Goal: Task Accomplishment & Management: Use online tool/utility

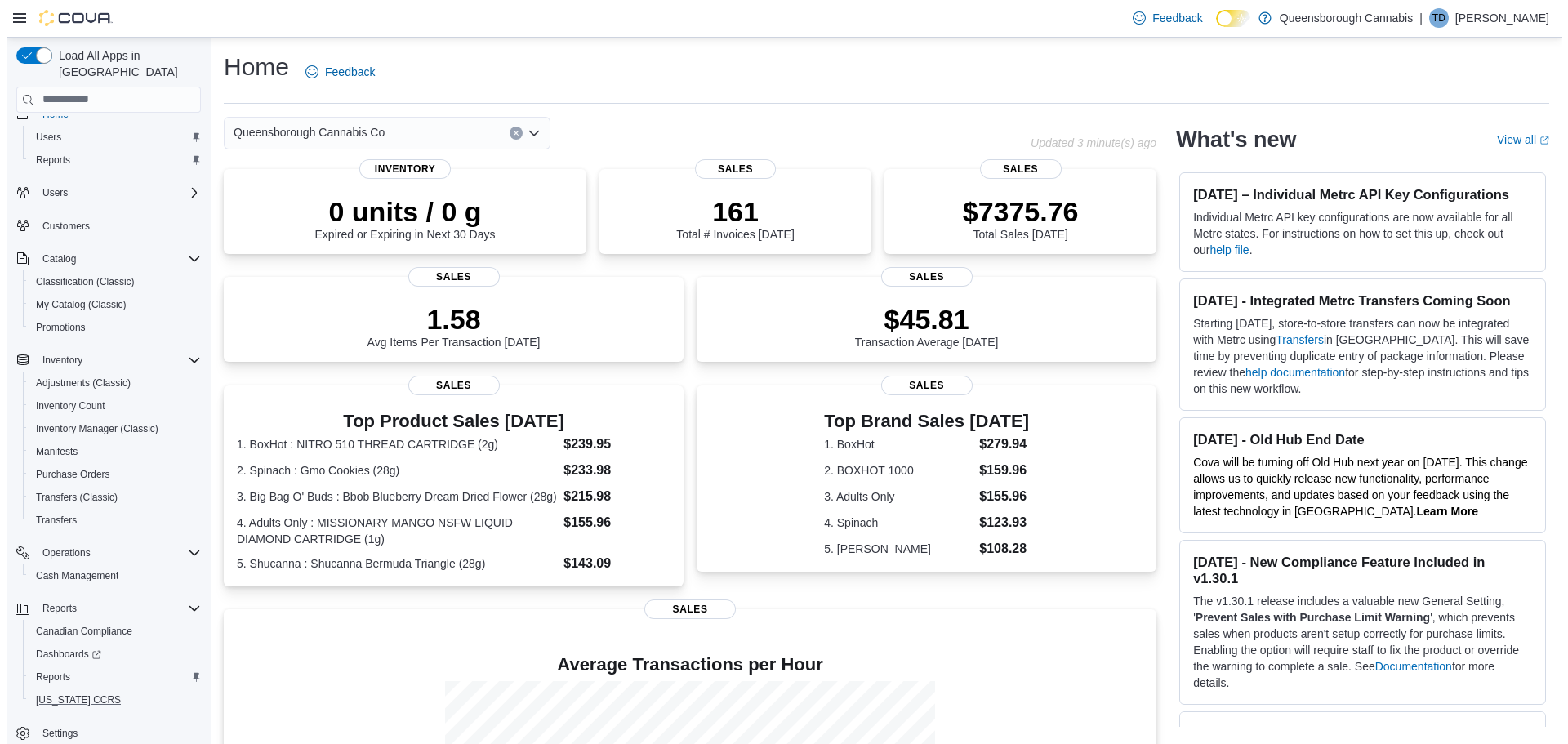
scroll to position [30, 0]
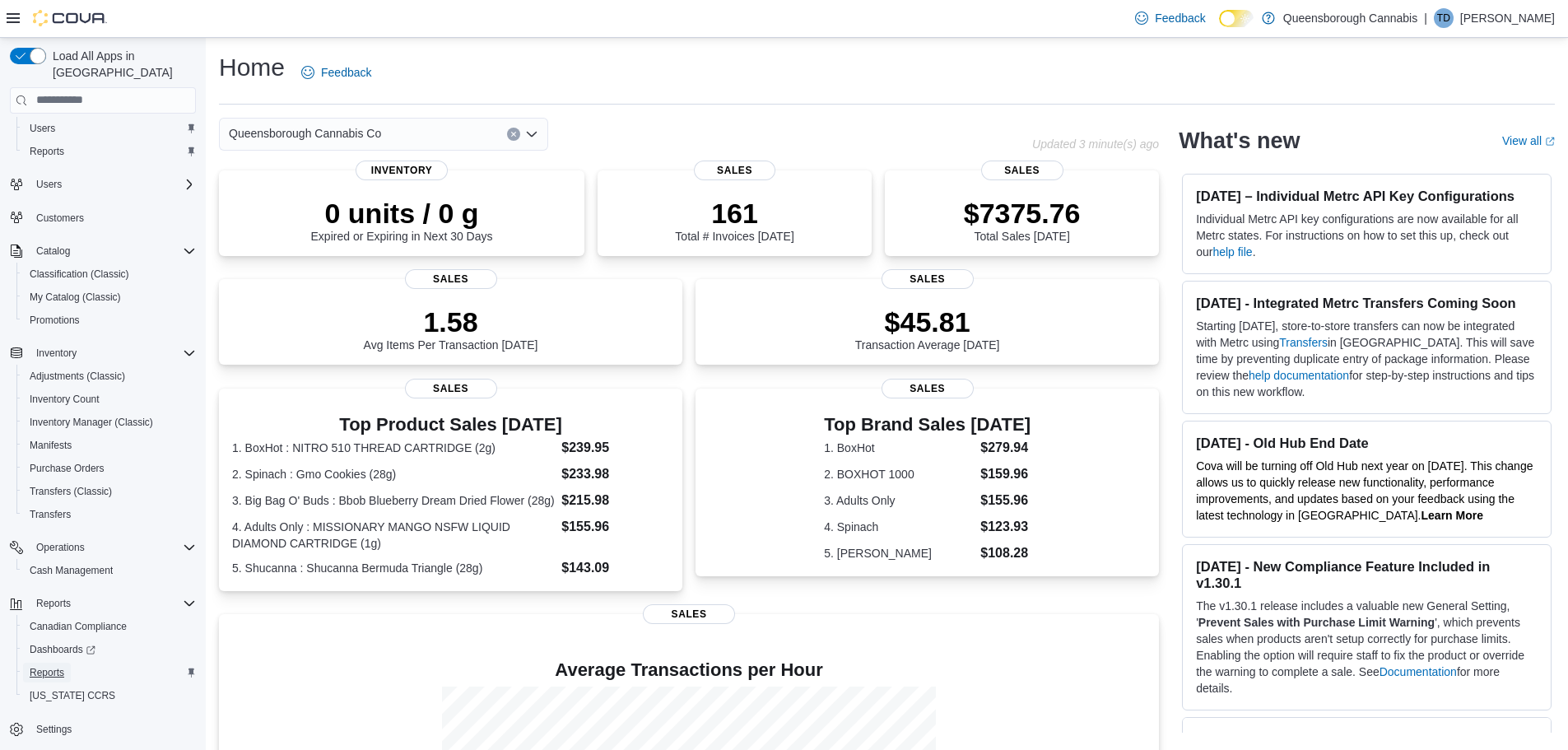
click at [45, 666] on span "Reports" at bounding box center [47, 672] width 34 height 13
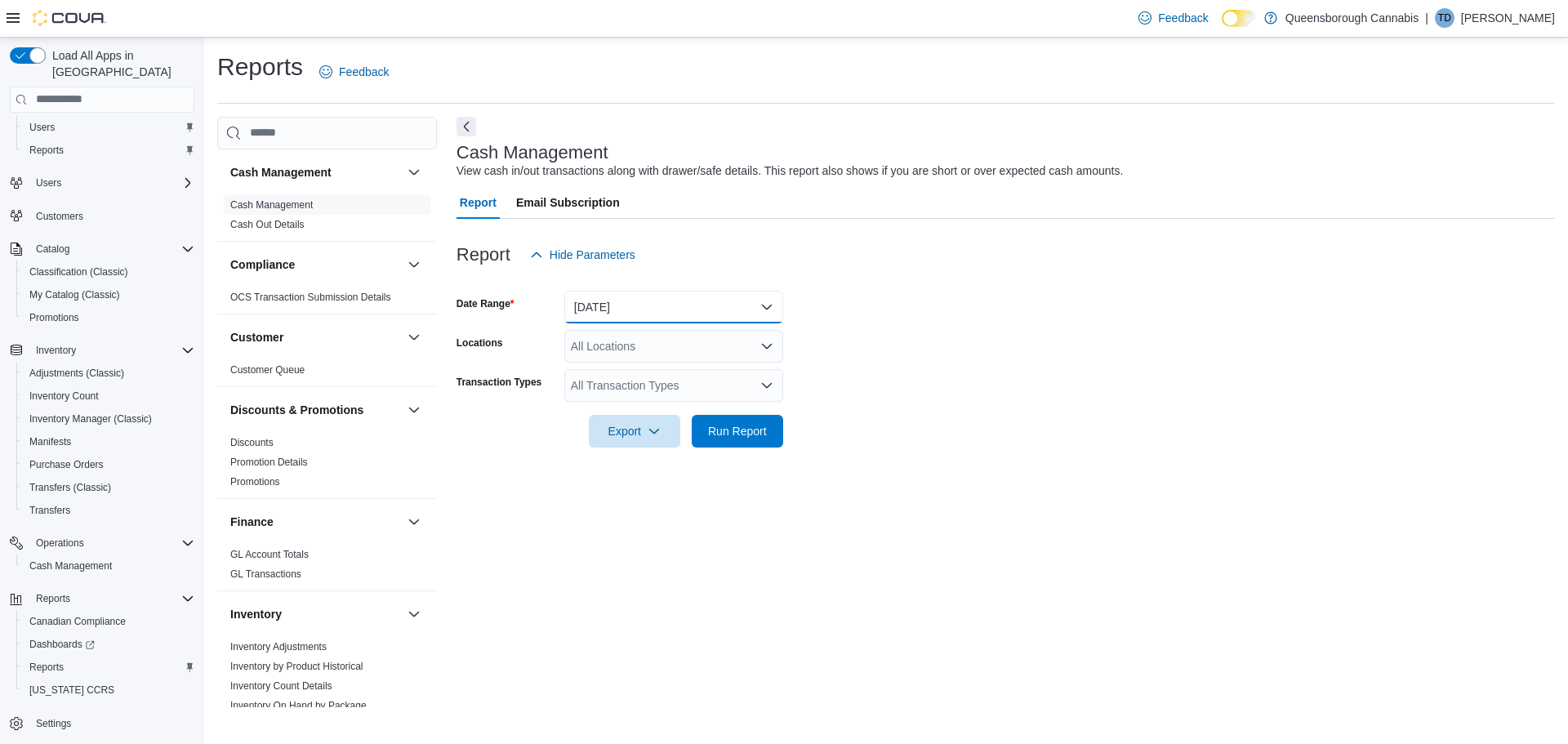
click at [626, 307] on button "[DATE]" at bounding box center [674, 307] width 219 height 33
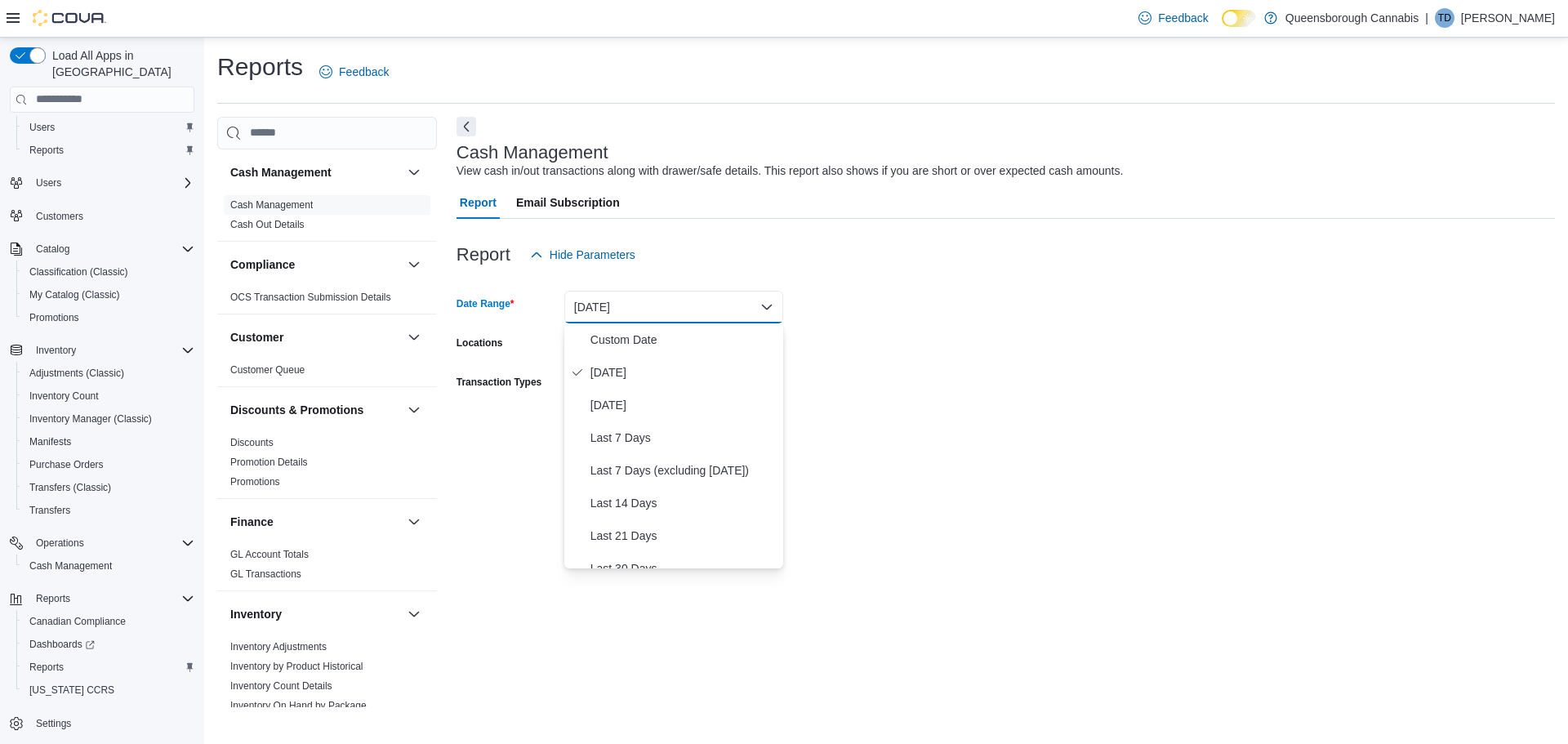
click at [937, 292] on form "Date Range [DATE] Locations All Locations Transaction Types All Transaction Typ…" at bounding box center [1006, 359] width 1098 height 176
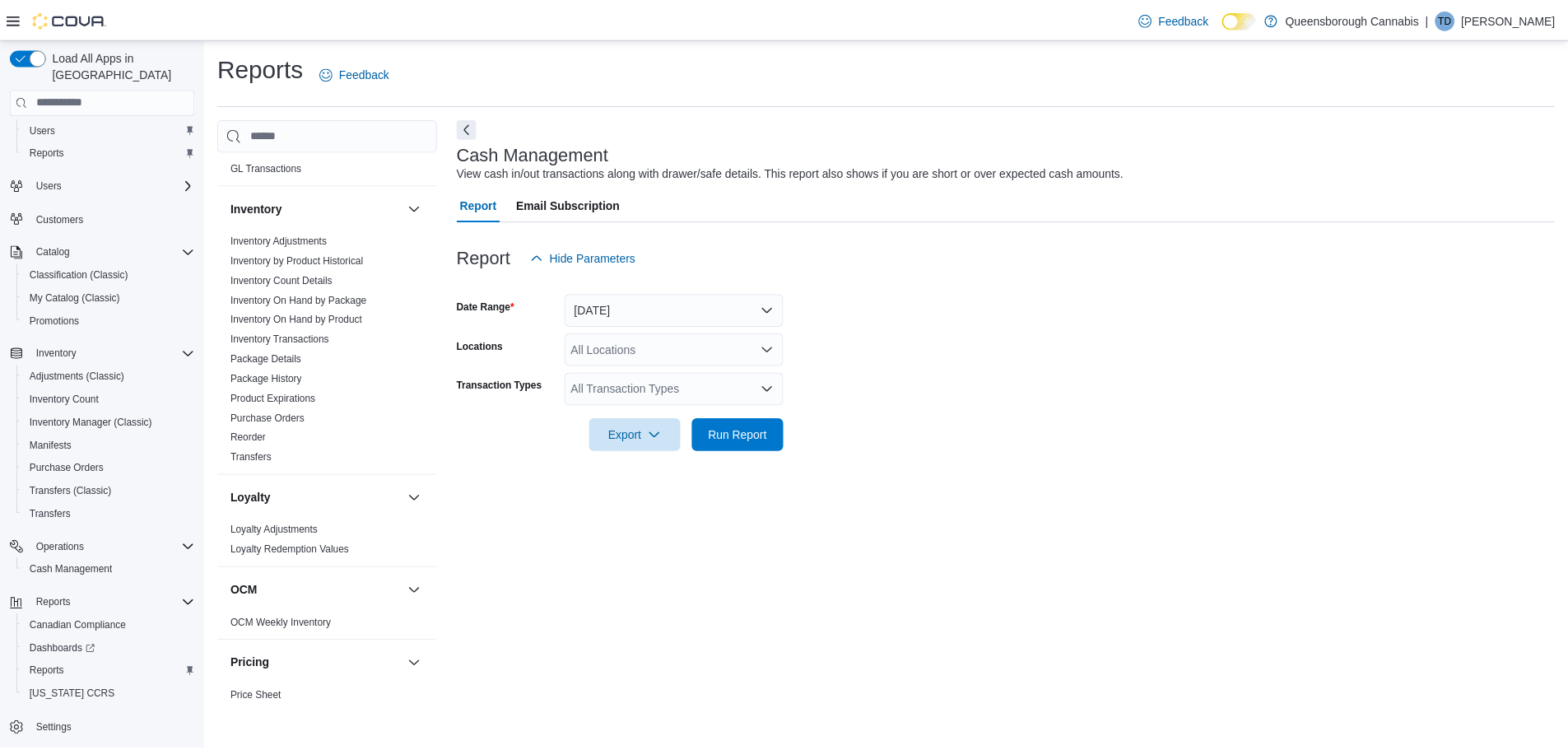
scroll to position [823, 0]
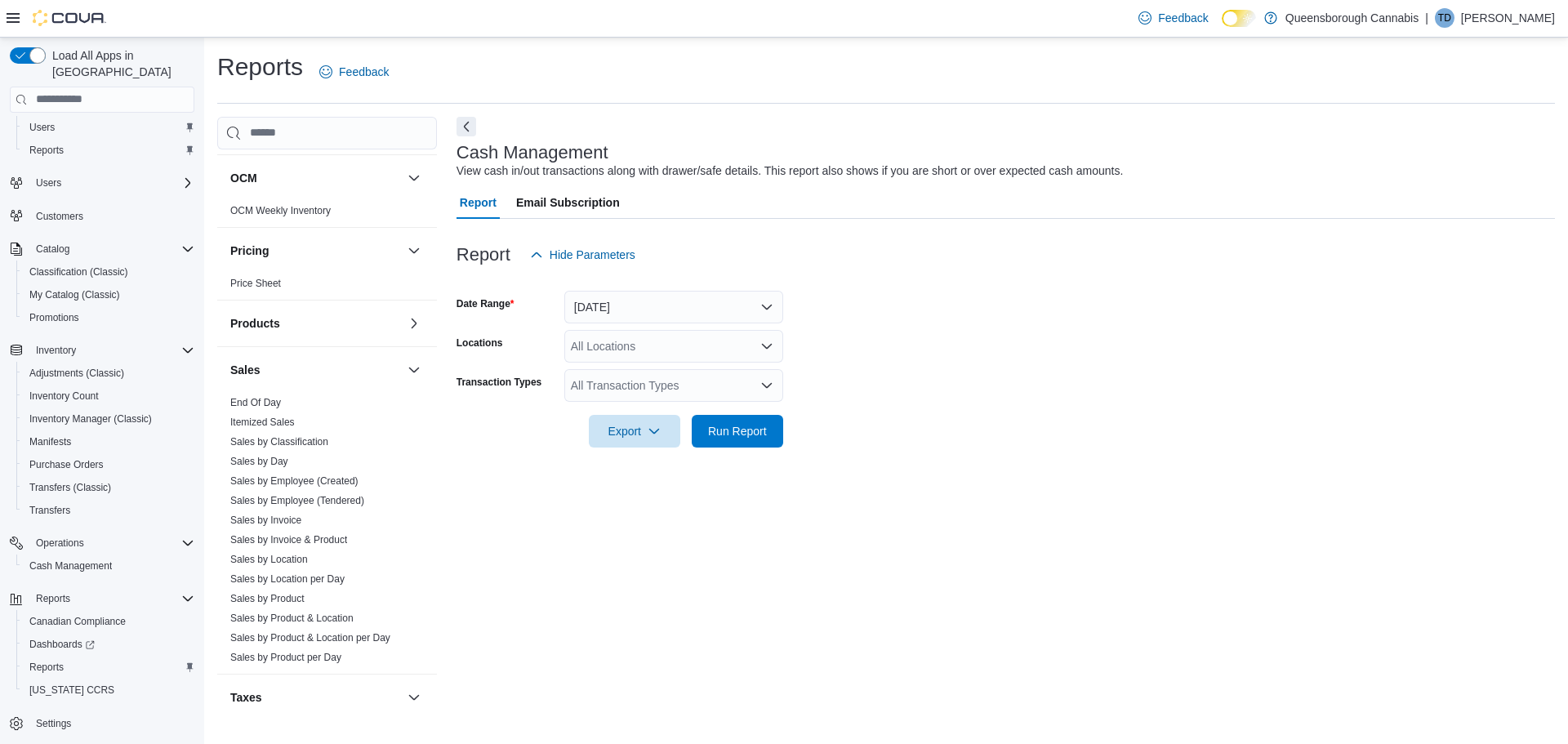
click at [691, 396] on div "All Transaction Types" at bounding box center [674, 385] width 219 height 33
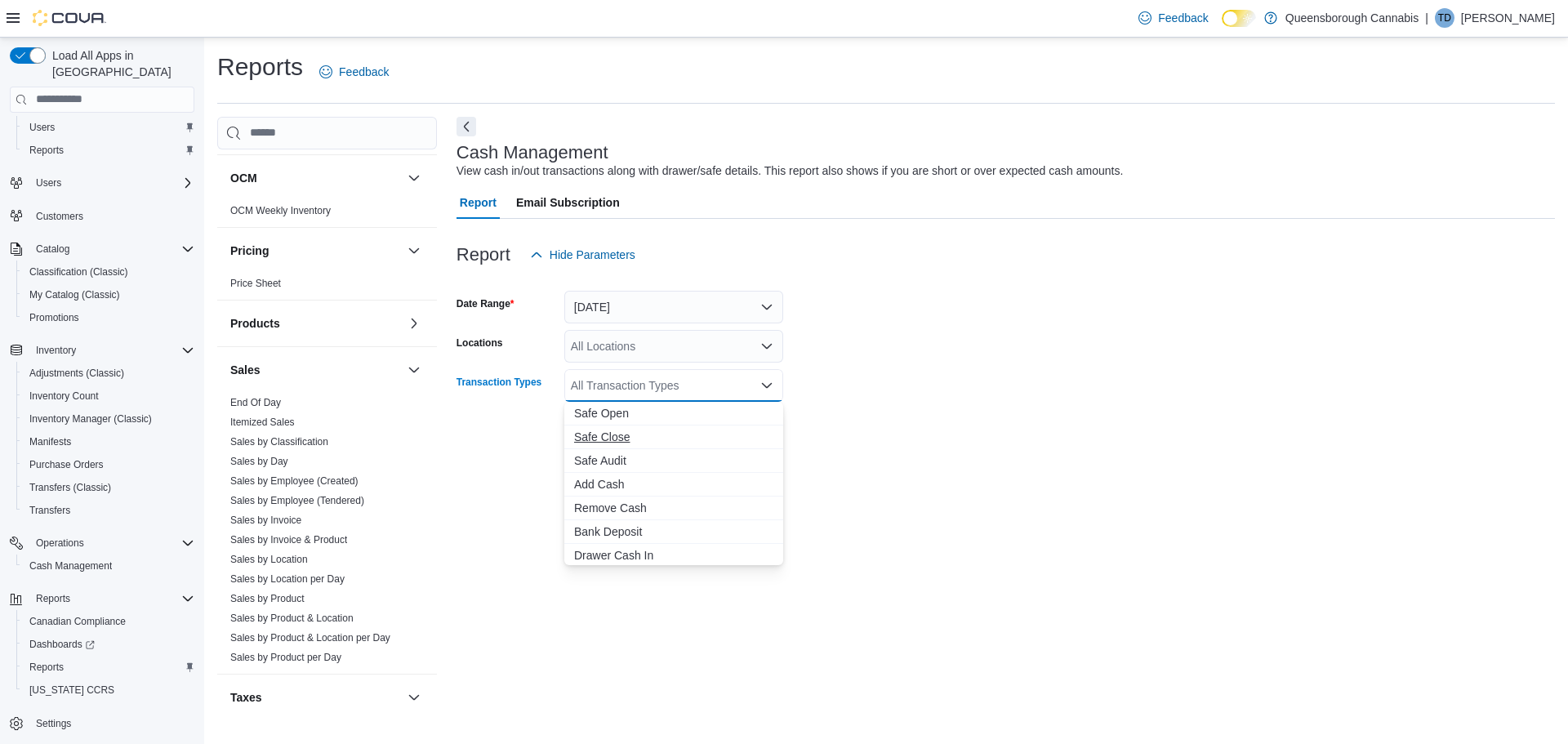
click at [611, 436] on span "Safe Close" at bounding box center [674, 437] width 200 height 16
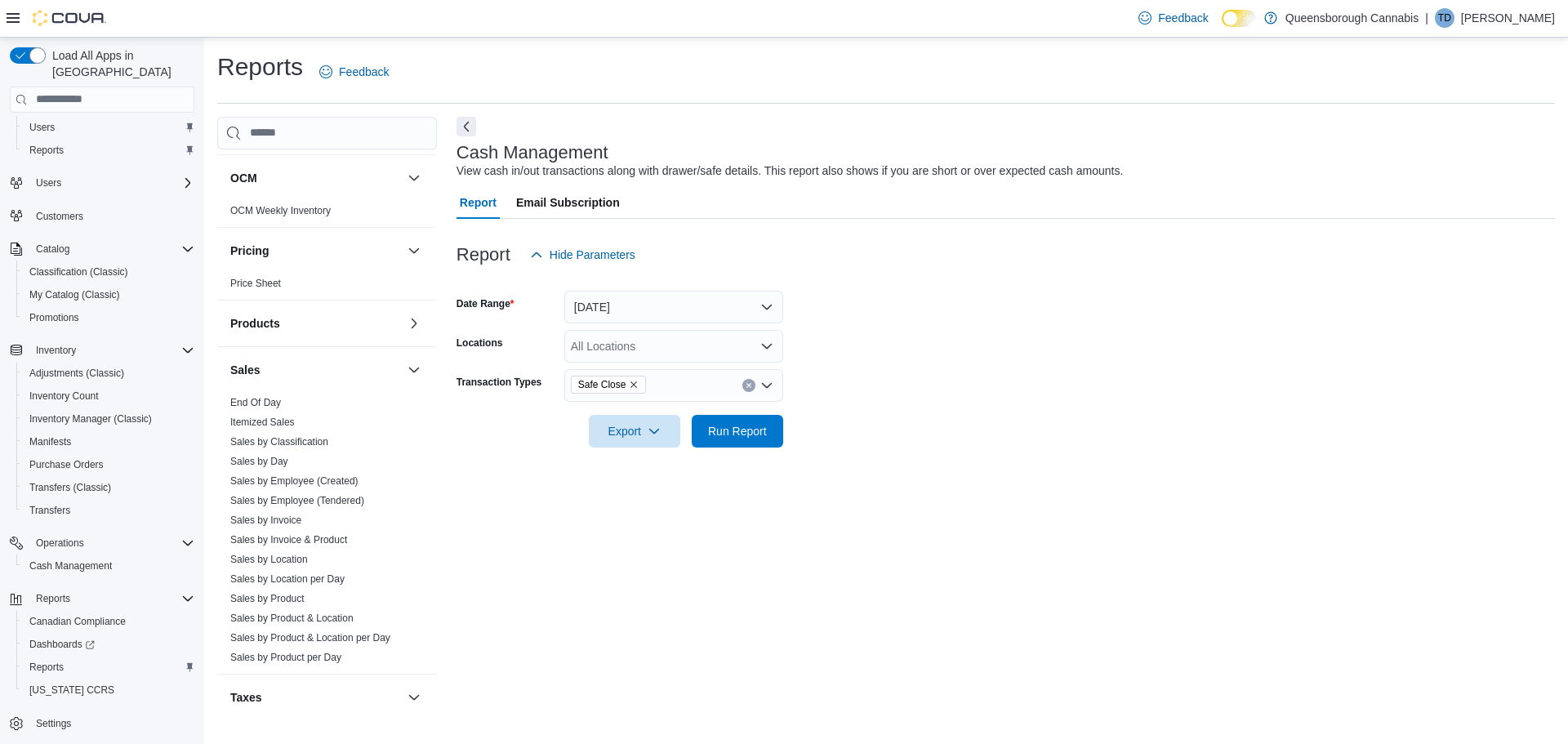
click at [944, 306] on form "Date Range [DATE] Locations All Locations Transaction Types Safe Close Export R…" at bounding box center [1006, 359] width 1098 height 176
click at [692, 351] on div "All Locations" at bounding box center [674, 346] width 219 height 33
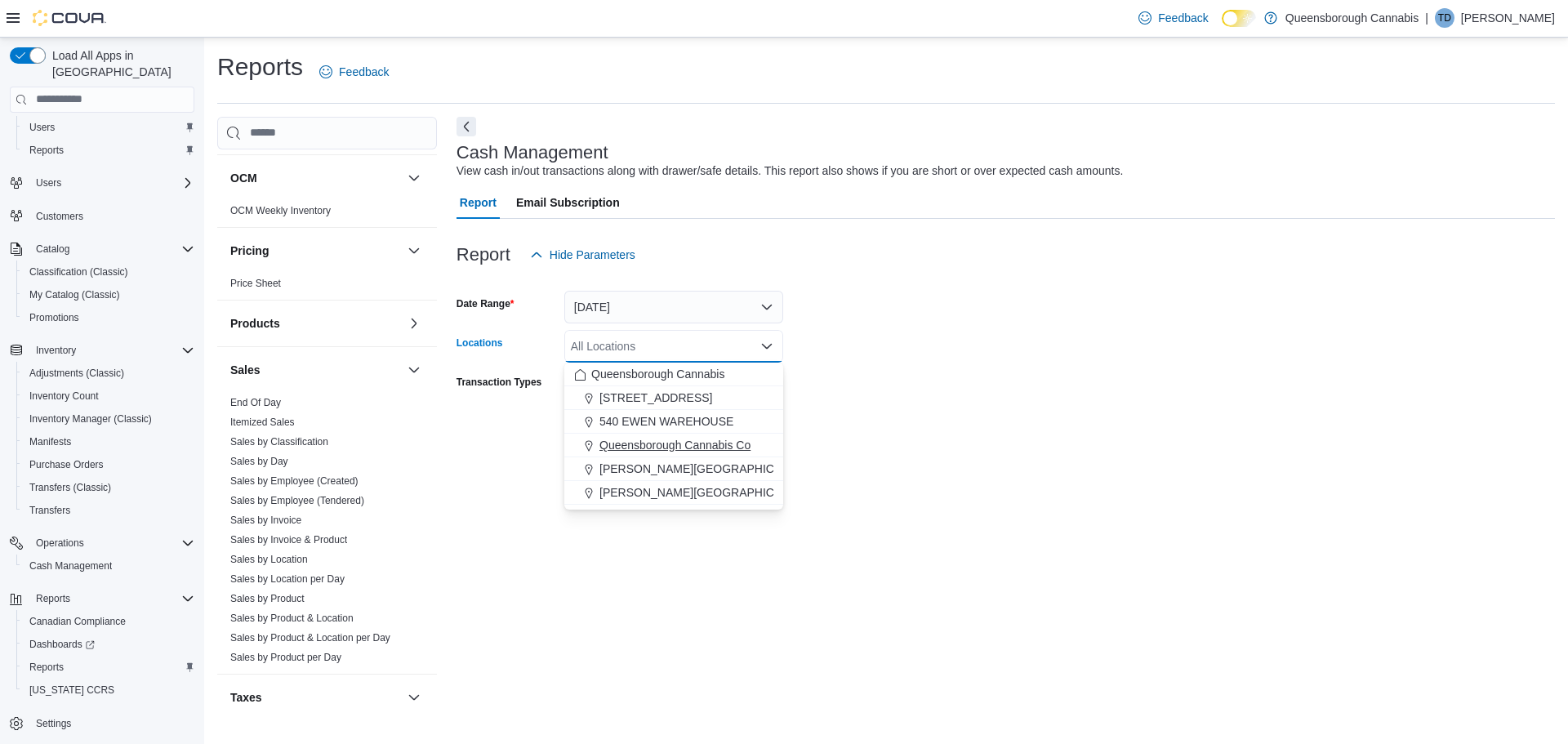
click at [698, 444] on span "Queensborough Cannabis Co" at bounding box center [676, 445] width 152 height 16
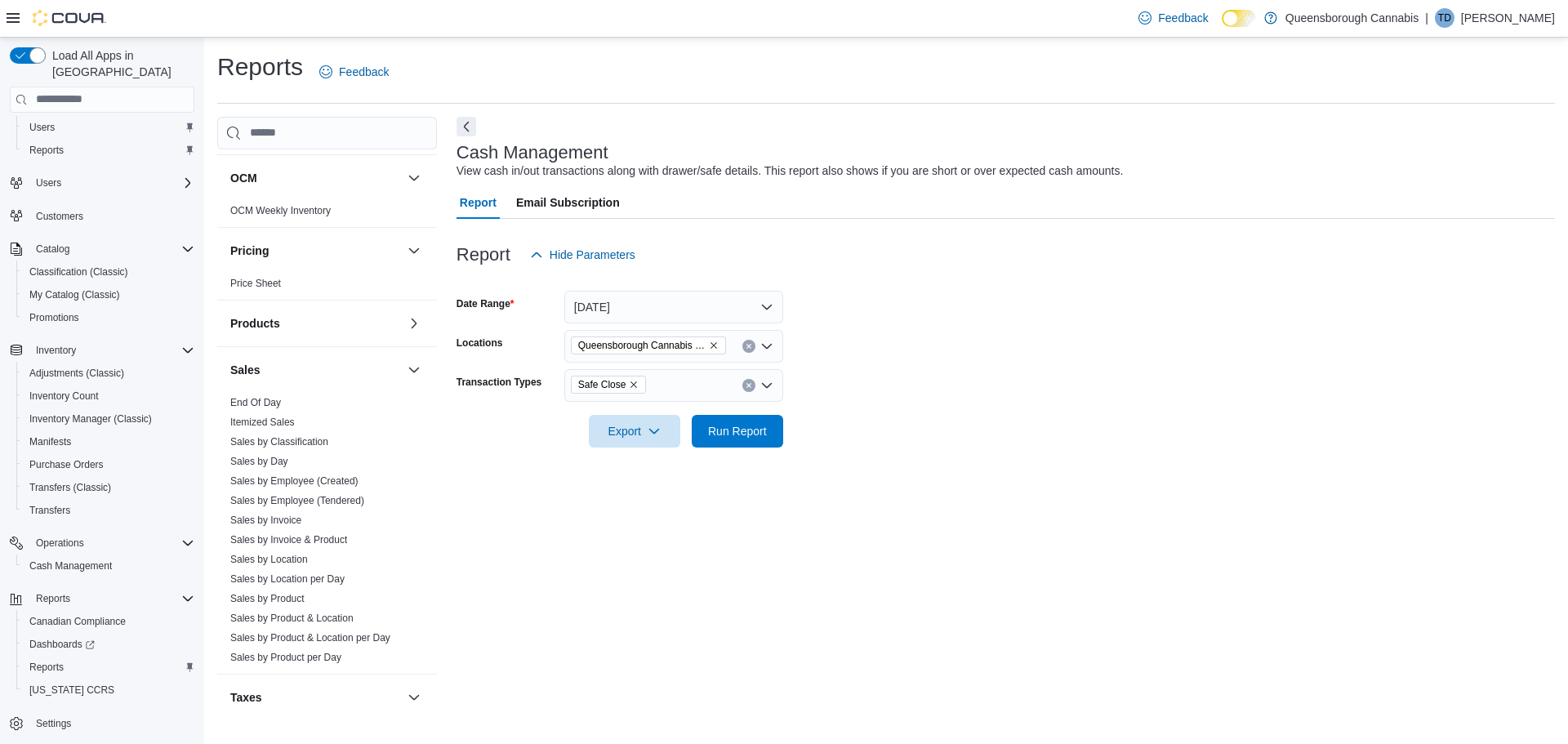
click at [960, 327] on form "Date Range [DATE] Locations [GEOGRAPHIC_DATA] Cannabis Co Transaction Types Saf…" at bounding box center [1006, 359] width 1098 height 176
click at [738, 433] on span "Run Report" at bounding box center [737, 430] width 59 height 16
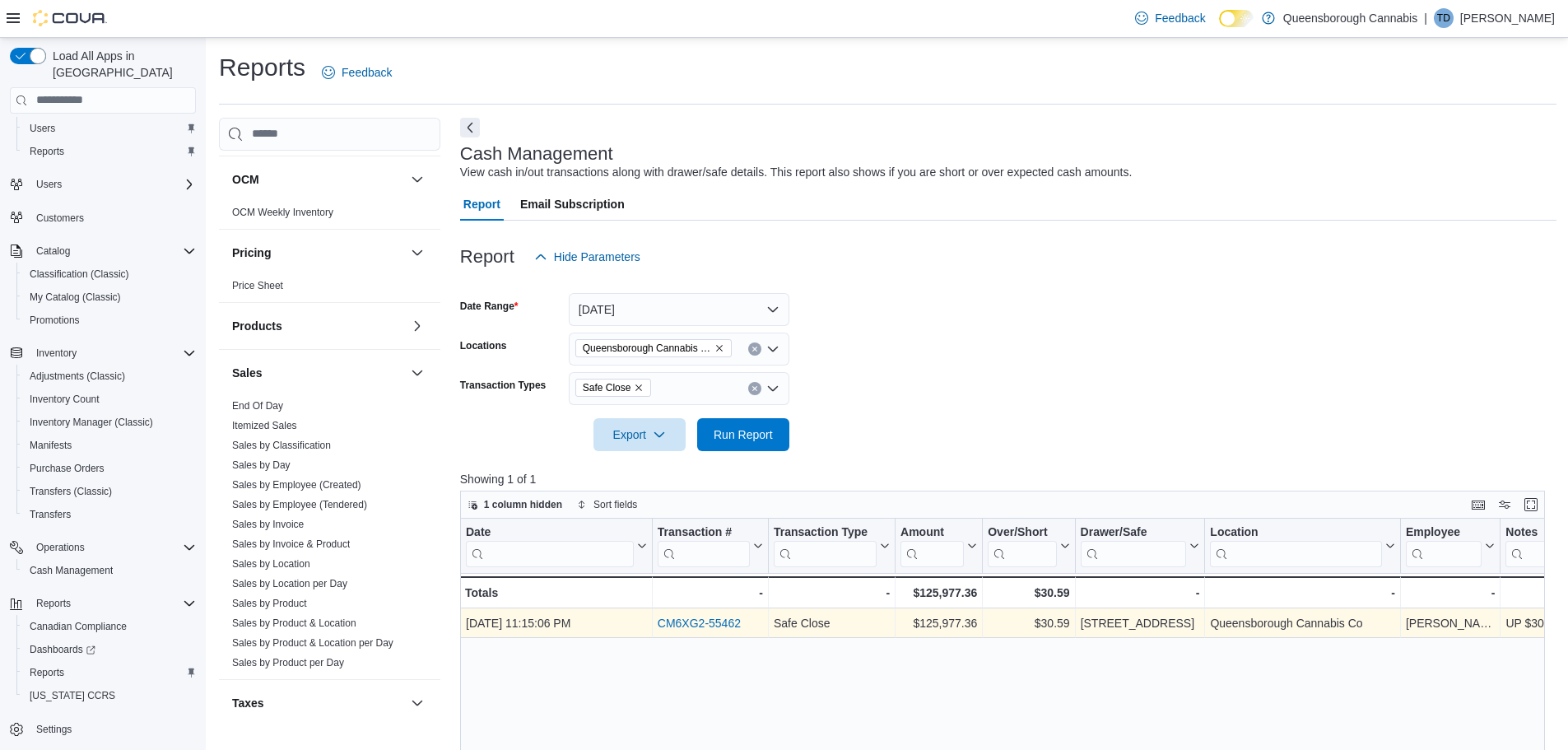
click at [722, 622] on link "CM6XG2-55462" at bounding box center [699, 622] width 84 height 13
